Goal: Entertainment & Leisure: Consume media (video, audio)

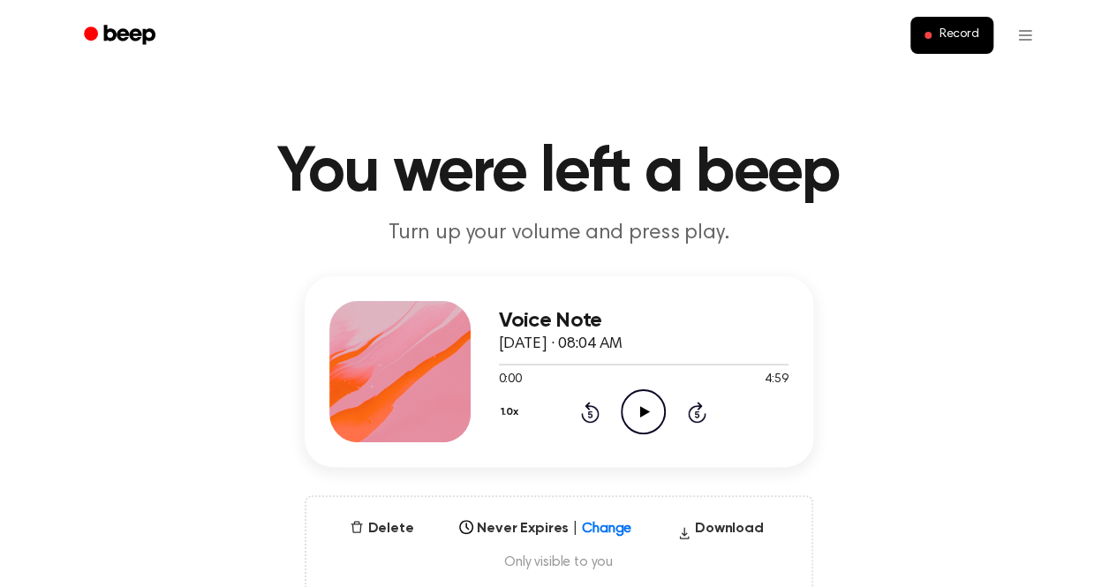
click at [652, 411] on icon "Play Audio" at bounding box center [643, 411] width 45 height 45
drag, startPoint x: 652, startPoint y: 411, endPoint x: 635, endPoint y: 416, distance: 17.6
click at [635, 416] on icon "Pause Audio" at bounding box center [643, 411] width 45 height 45
click at [635, 416] on icon "Play Audio" at bounding box center [643, 411] width 45 height 45
click at [635, 416] on icon "Pause Audio" at bounding box center [643, 411] width 45 height 45
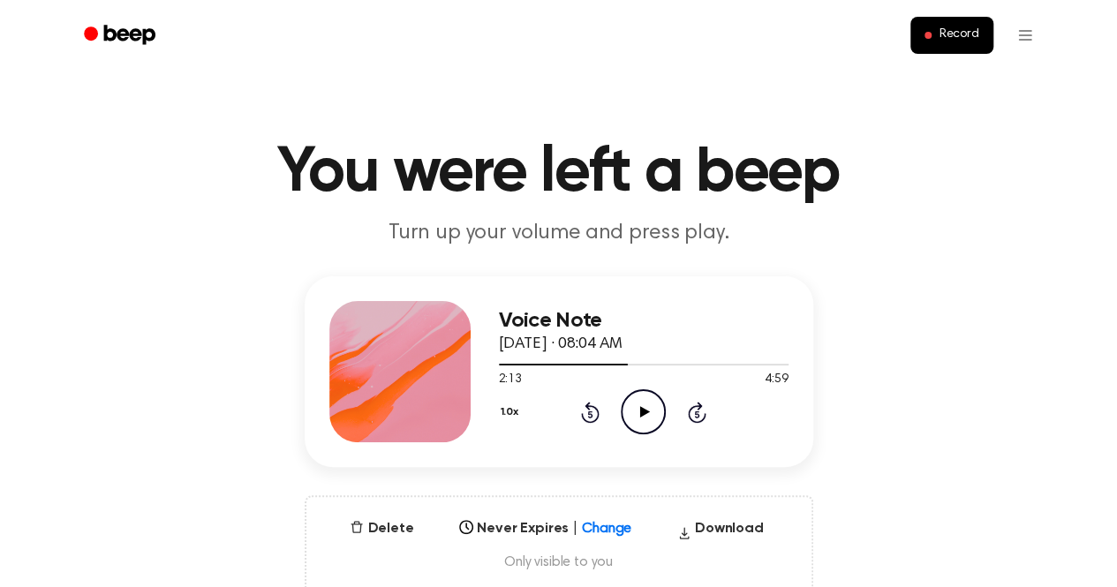
click at [635, 416] on icon "Play Audio" at bounding box center [643, 411] width 45 height 45
click at [635, 416] on icon "Pause Audio" at bounding box center [643, 411] width 45 height 45
click at [635, 416] on icon "Play Audio" at bounding box center [643, 411] width 45 height 45
click at [635, 416] on icon "Pause Audio" at bounding box center [643, 411] width 45 height 45
click at [635, 416] on icon "Play Audio" at bounding box center [643, 411] width 45 height 45
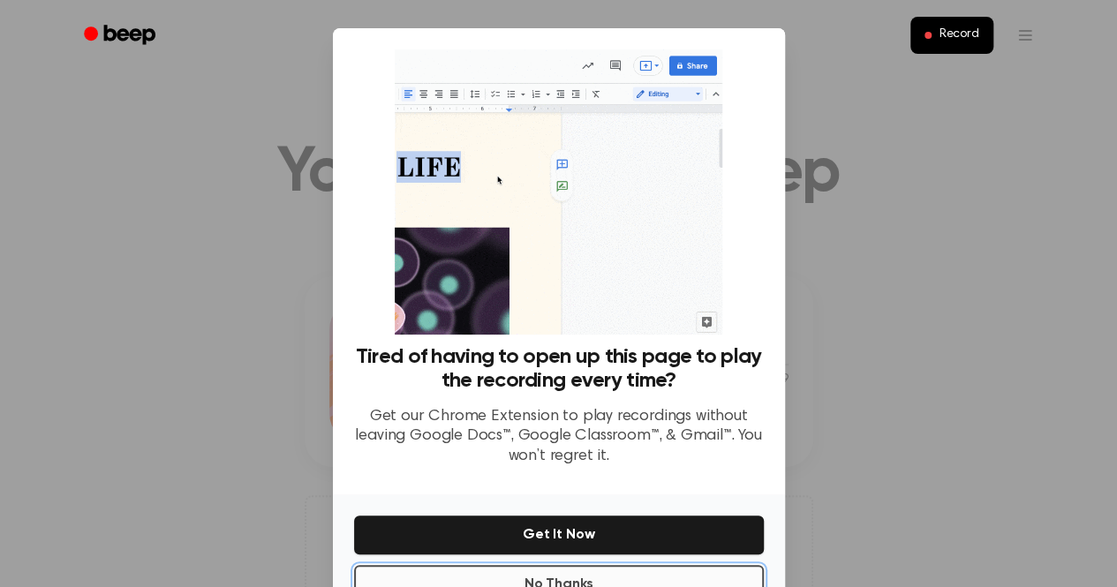
click at [558, 572] on button "No Thanks" at bounding box center [559, 584] width 410 height 39
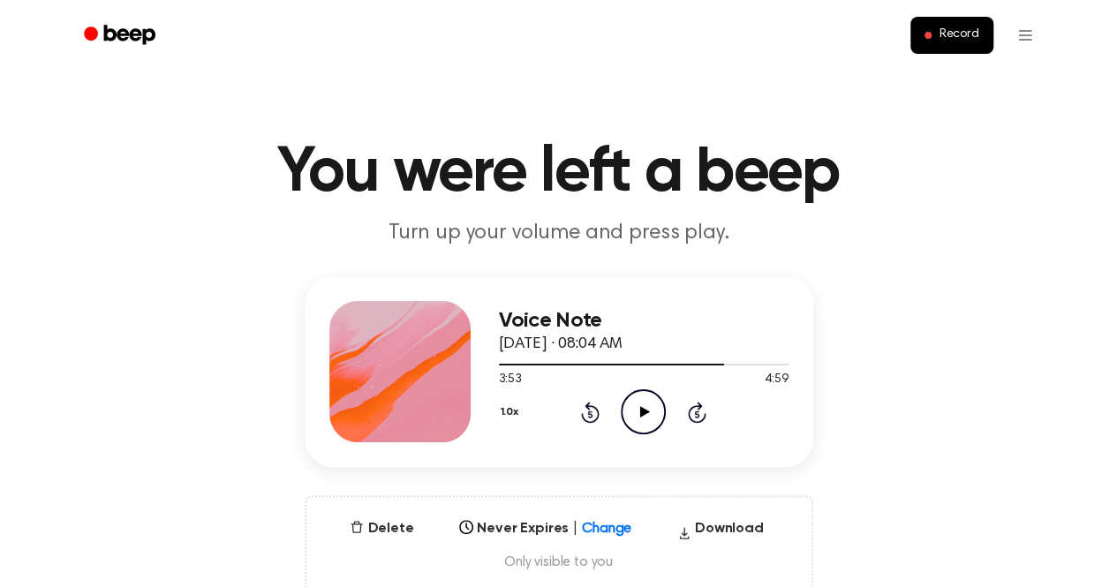
click at [634, 407] on icon "Play Audio" at bounding box center [643, 411] width 45 height 45
click at [634, 407] on icon "Pause Audio" at bounding box center [643, 411] width 45 height 45
click at [641, 416] on icon at bounding box center [645, 411] width 10 height 11
click at [643, 412] on icon "Pause Audio" at bounding box center [643, 411] width 45 height 45
